Goal: Task Accomplishment & Management: Use online tool/utility

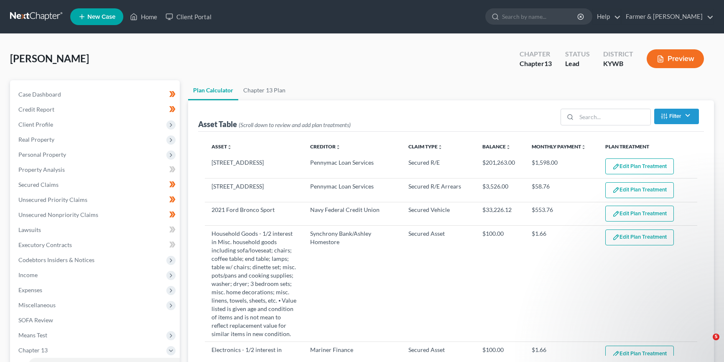
select select "59"
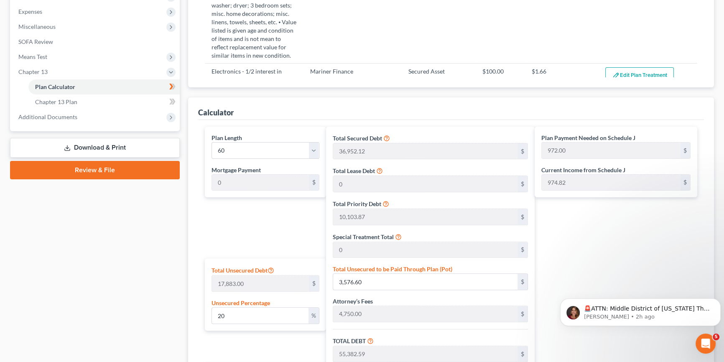
scroll to position [414, 0]
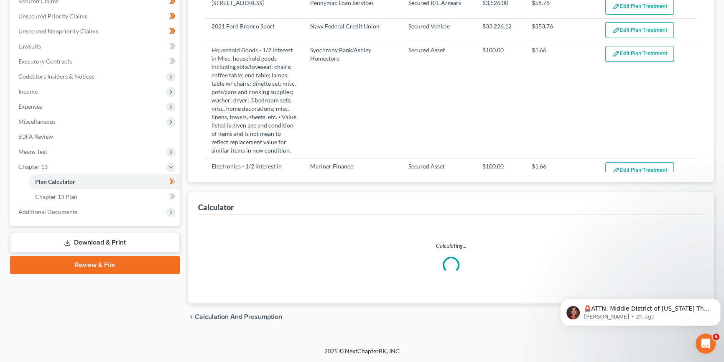
select select "59"
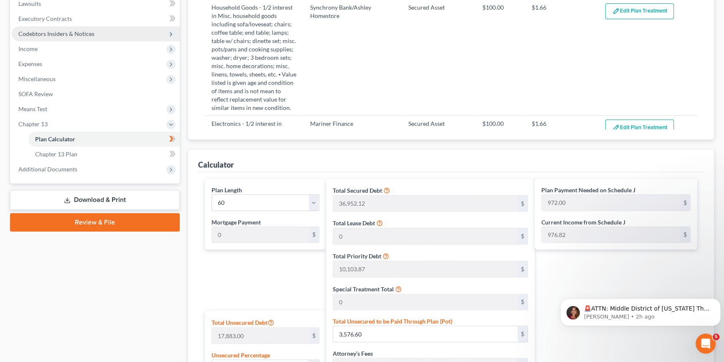
scroll to position [215, 0]
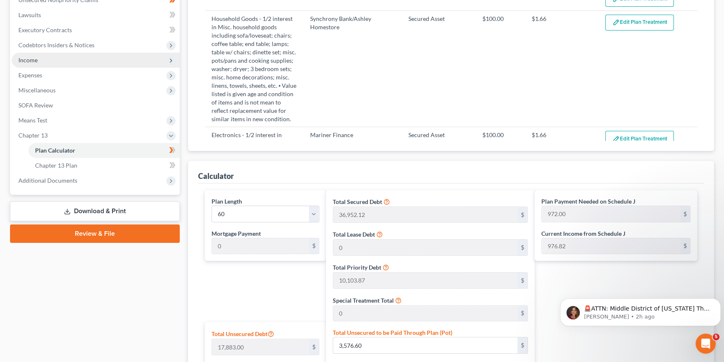
click at [38, 61] on span "Income" at bounding box center [96, 60] width 168 height 15
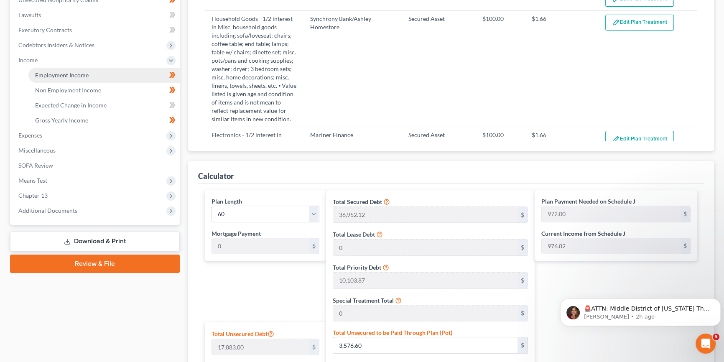
click at [61, 74] on span "Employment Income" at bounding box center [61, 74] width 53 height 7
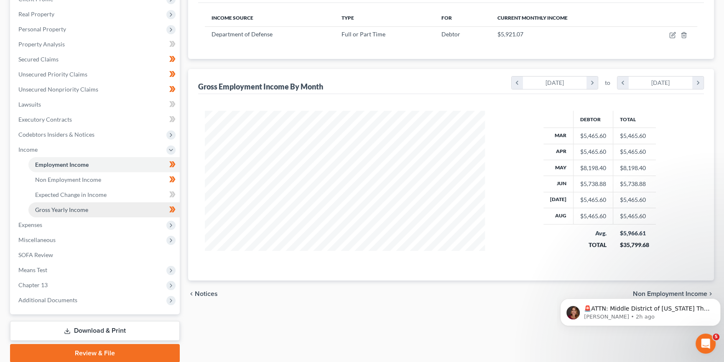
scroll to position [126, 0]
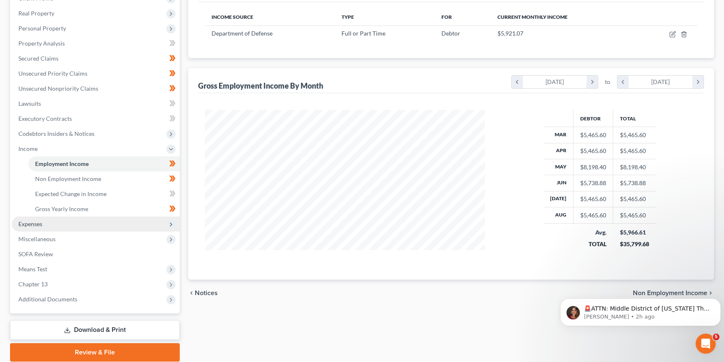
click at [44, 225] on span "Expenses" at bounding box center [96, 224] width 168 height 15
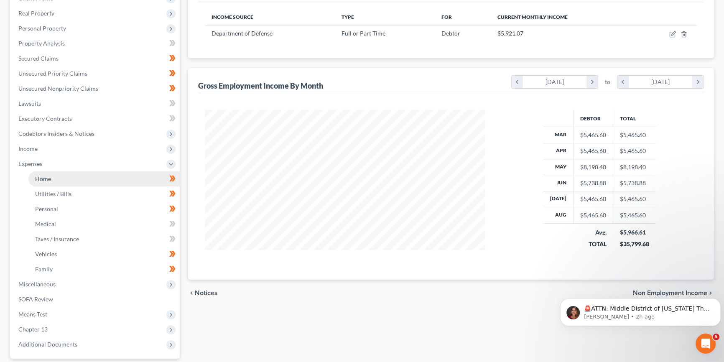
click at [48, 176] on span "Home" at bounding box center [43, 178] width 16 height 7
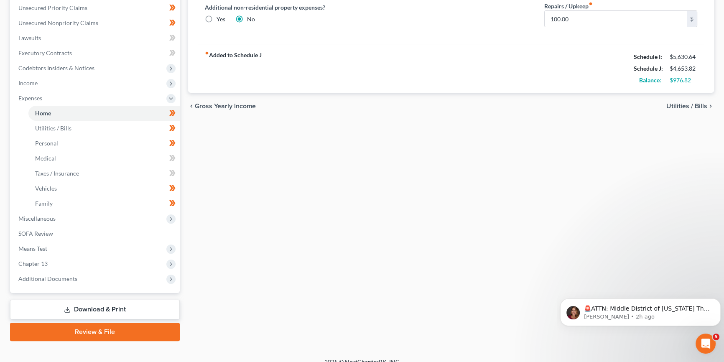
scroll to position [201, 0]
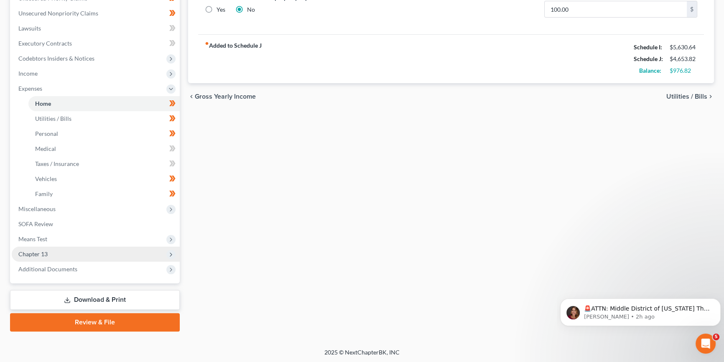
click at [46, 250] on span "Chapter 13" at bounding box center [32, 253] width 29 height 7
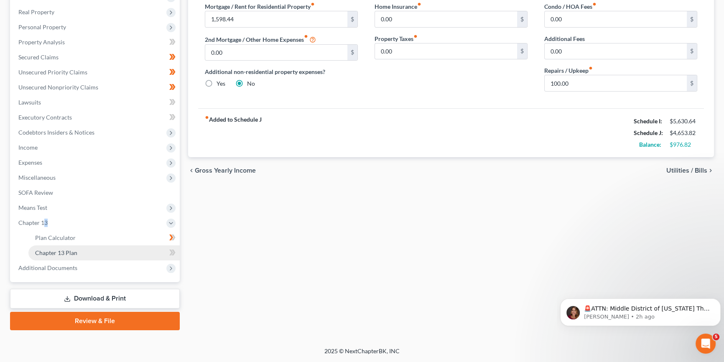
scroll to position [126, 0]
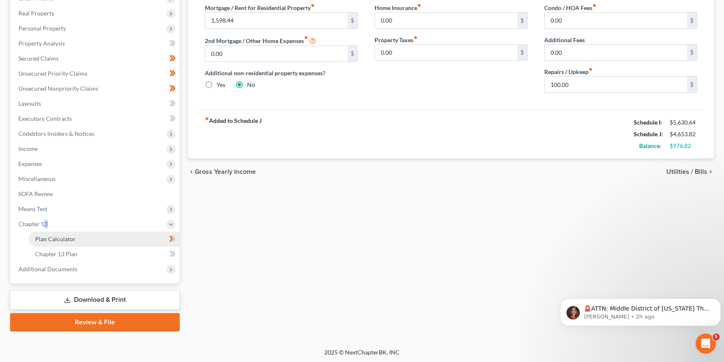
click at [69, 237] on span "Plan Calculator" at bounding box center [55, 238] width 41 height 7
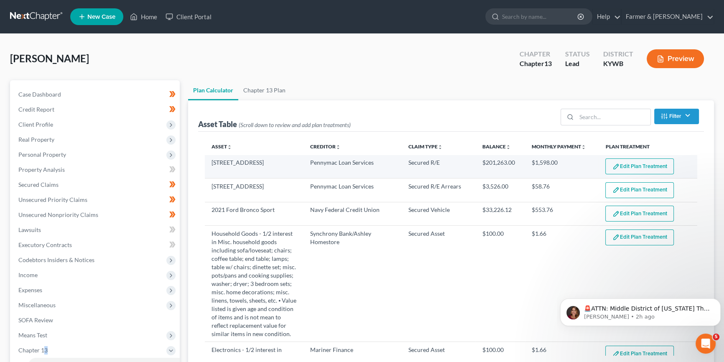
select select "59"
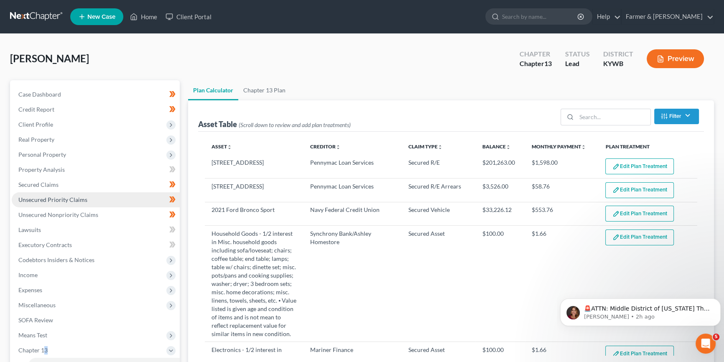
click at [79, 197] on span "Unsecured Priority Claims" at bounding box center [52, 199] width 69 height 7
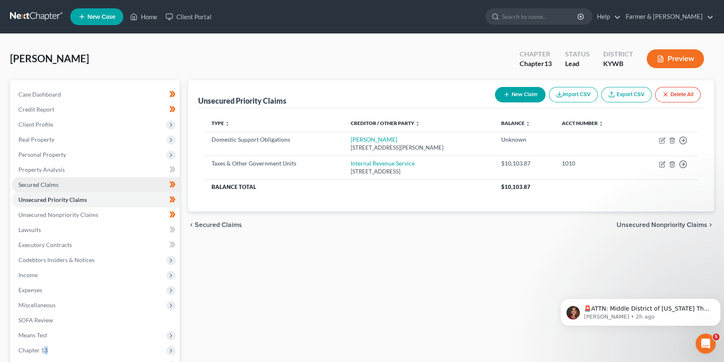
click at [52, 183] on span "Secured Claims" at bounding box center [38, 184] width 40 height 7
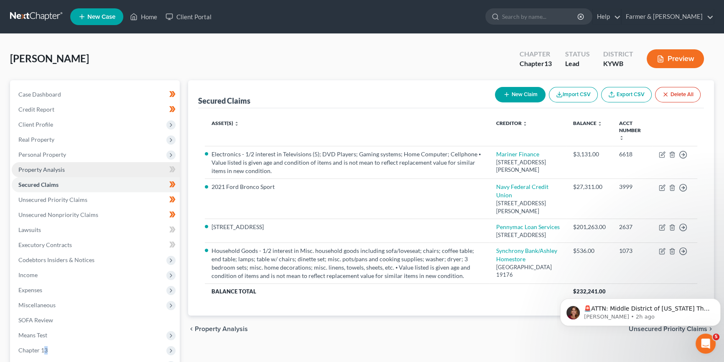
click at [48, 168] on span "Property Analysis" at bounding box center [41, 169] width 46 height 7
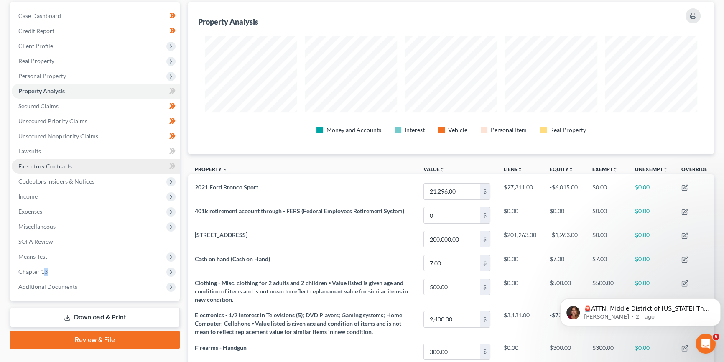
scroll to position [126, 0]
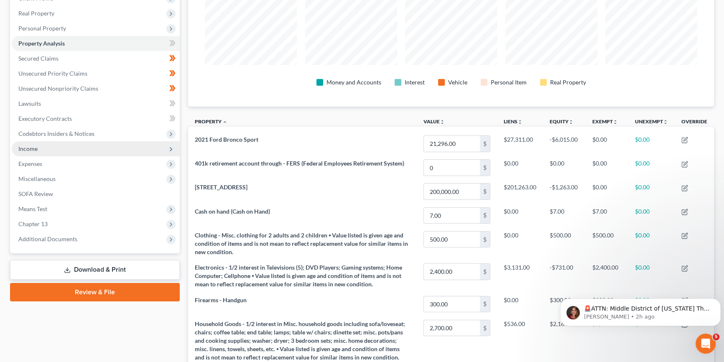
click at [33, 148] on span "Income" at bounding box center [27, 148] width 19 height 7
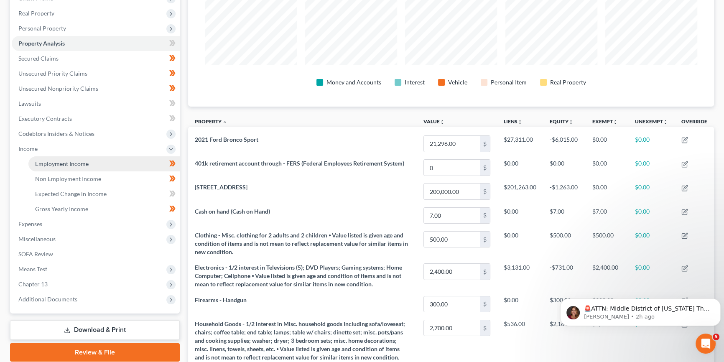
click at [63, 161] on span "Employment Income" at bounding box center [61, 163] width 53 height 7
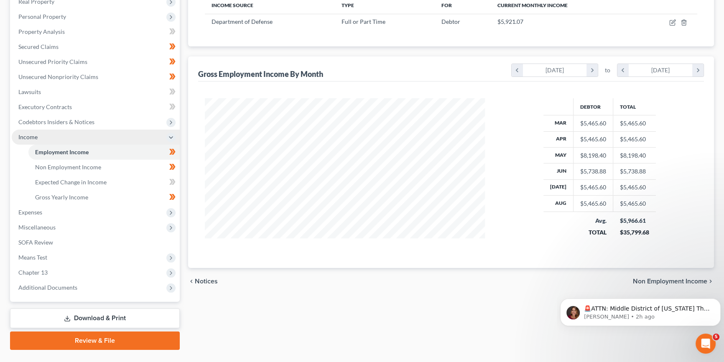
scroll to position [139, 0]
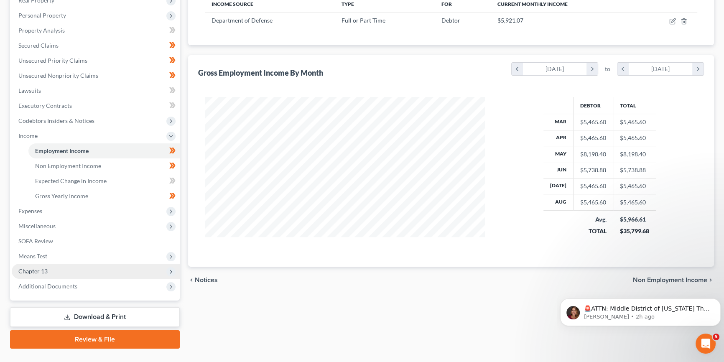
click at [37, 267] on span "Chapter 13" at bounding box center [32, 270] width 29 height 7
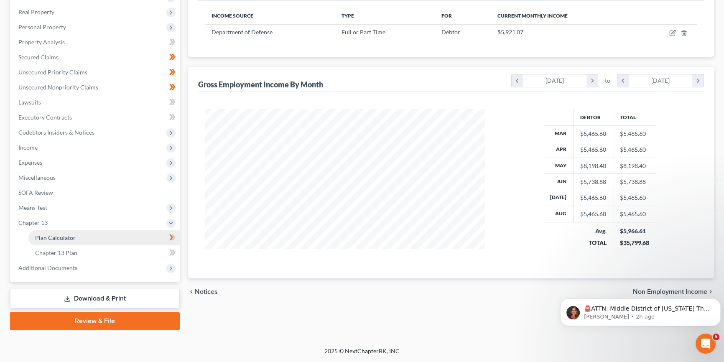
scroll to position [126, 0]
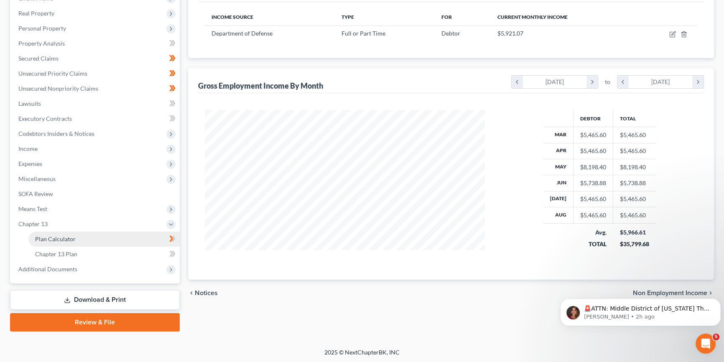
click at [70, 238] on span "Plan Calculator" at bounding box center [55, 238] width 41 height 7
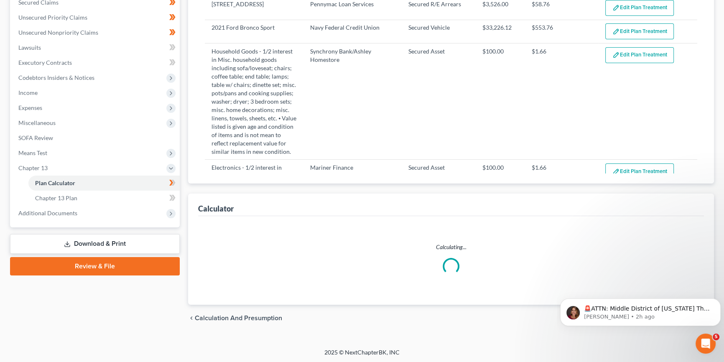
select select "59"
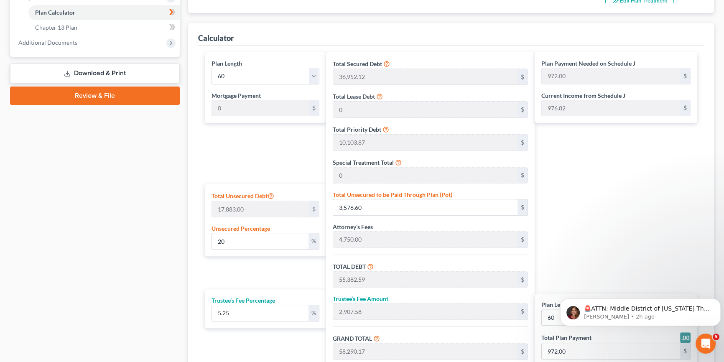
scroll to position [347, 0]
